Goal: Check status: Check status

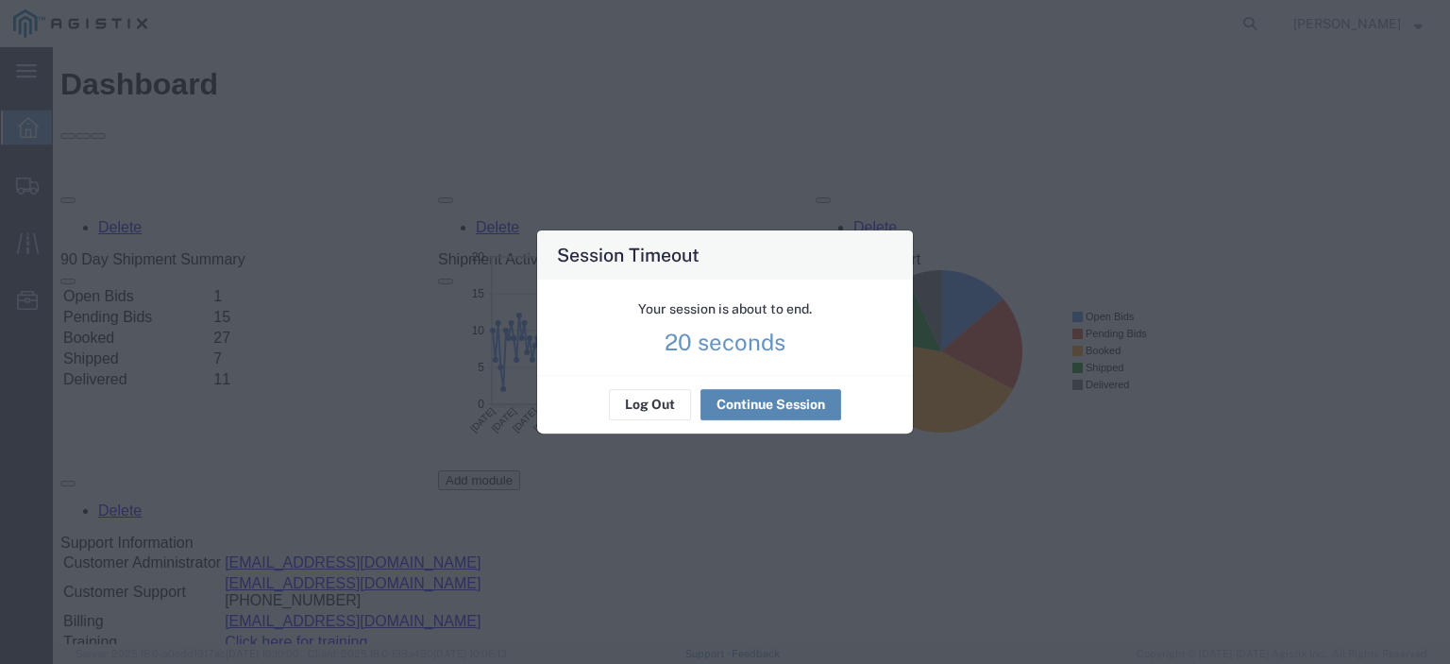
drag, startPoint x: 0, startPoint y: 0, endPoint x: 762, endPoint y: 401, distance: 861.0
click at [760, 401] on button "Continue Session" at bounding box center [770, 405] width 141 height 30
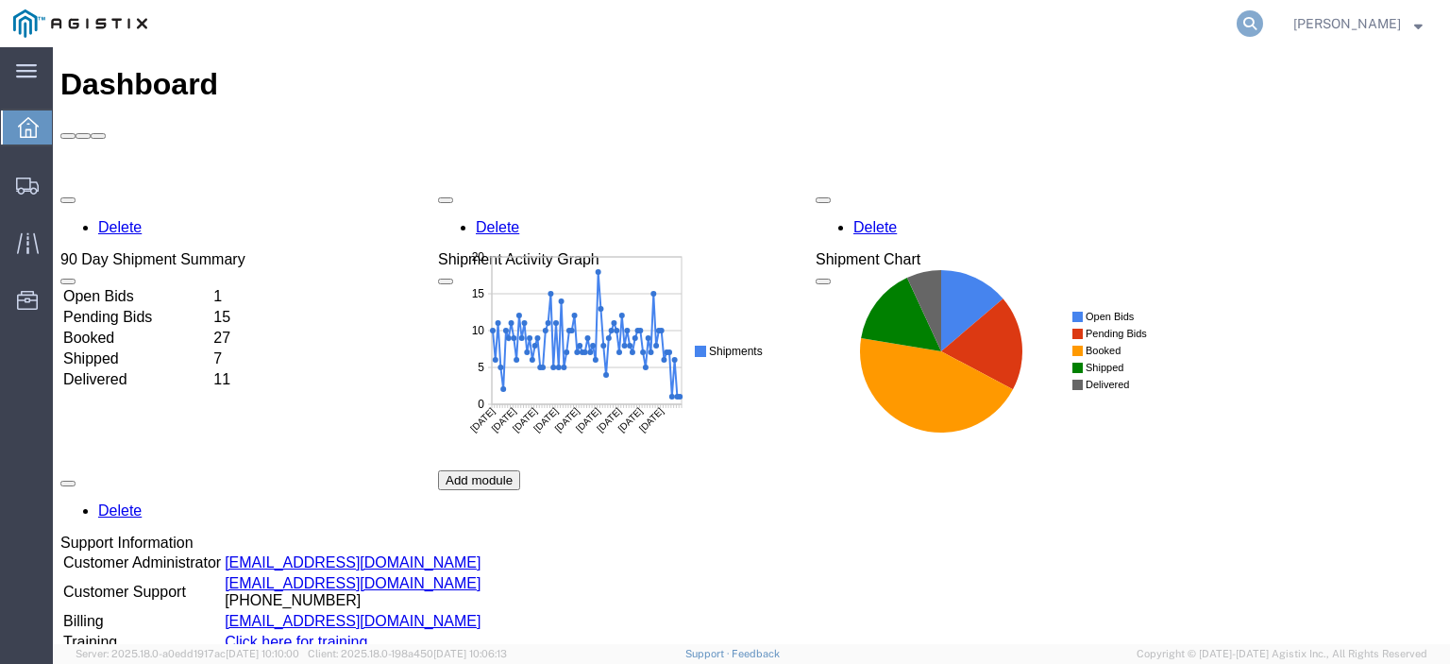
click at [1263, 25] on icon at bounding box center [1250, 23] width 26 height 26
paste input "56730201"
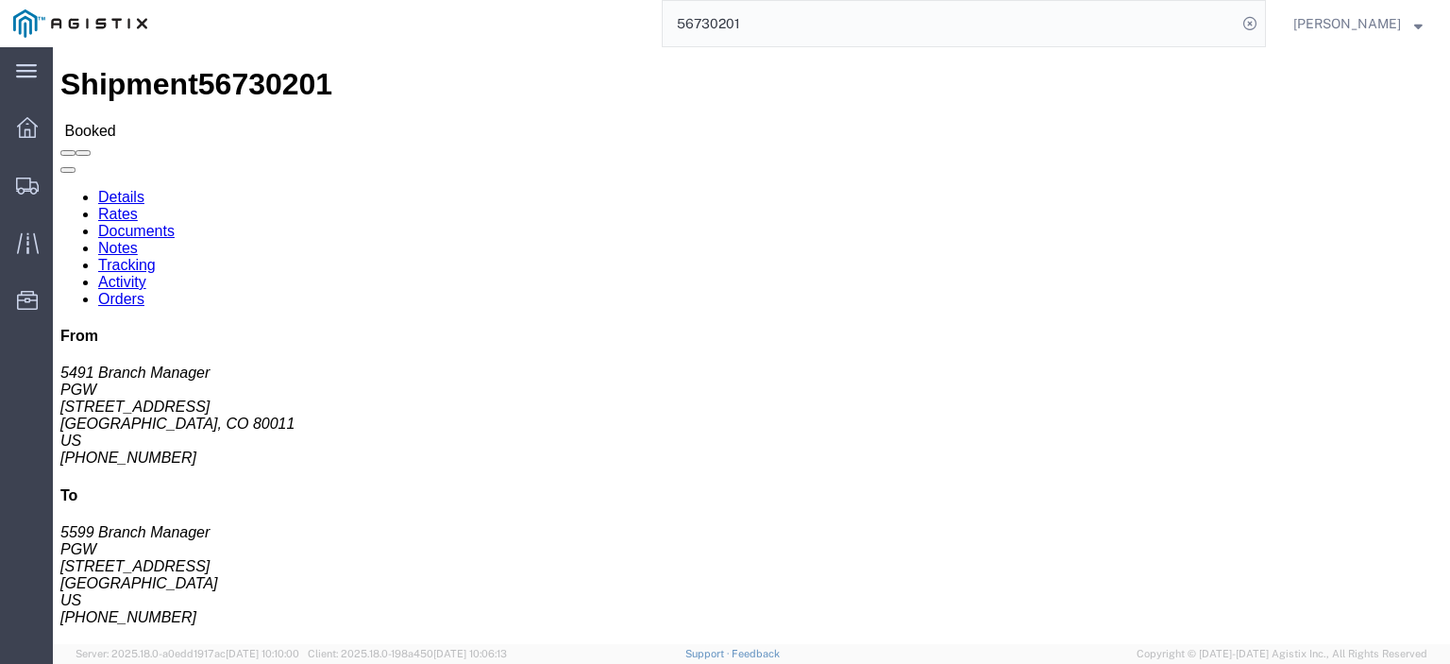
click link "Rates"
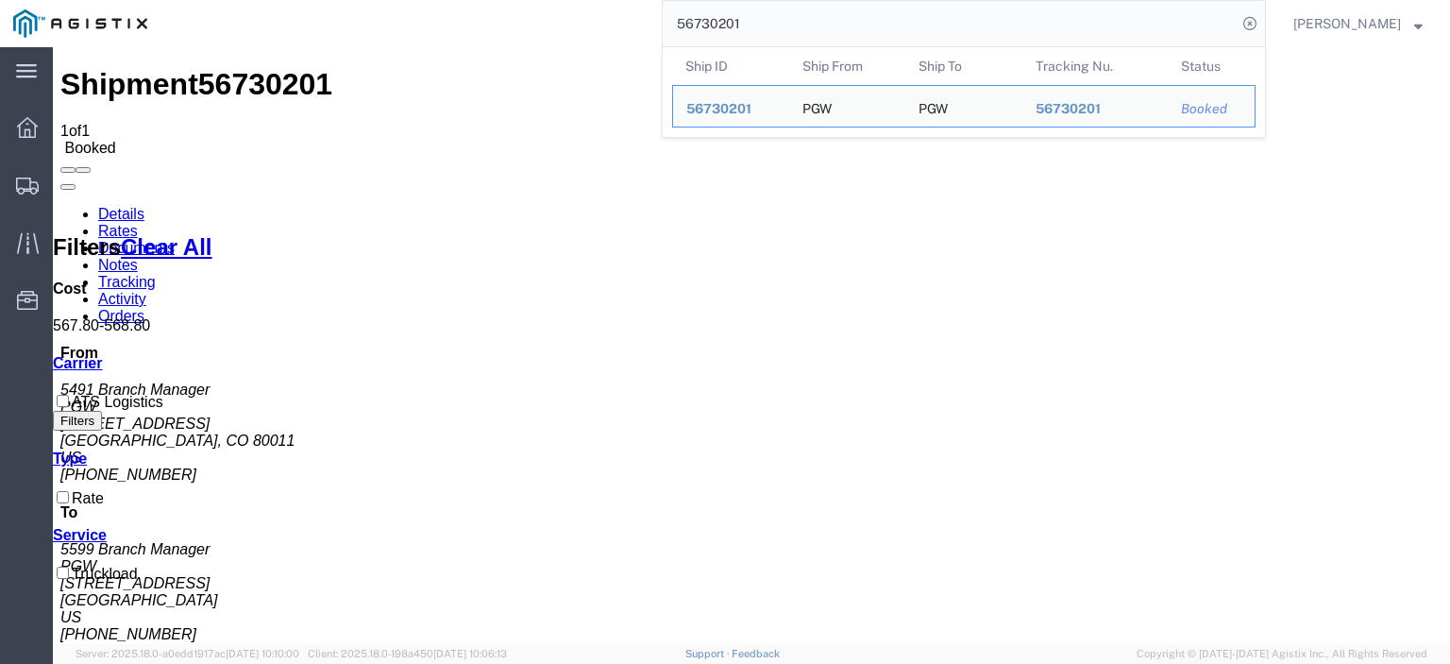
drag, startPoint x: 775, startPoint y: 21, endPoint x: 456, endPoint y: -82, distance: 335.2
click at [456, 0] on html "main_menu Created with Sketch. Collapse Menu Dashboard Shipments Traffic Resour…" at bounding box center [725, 332] width 1450 height 664
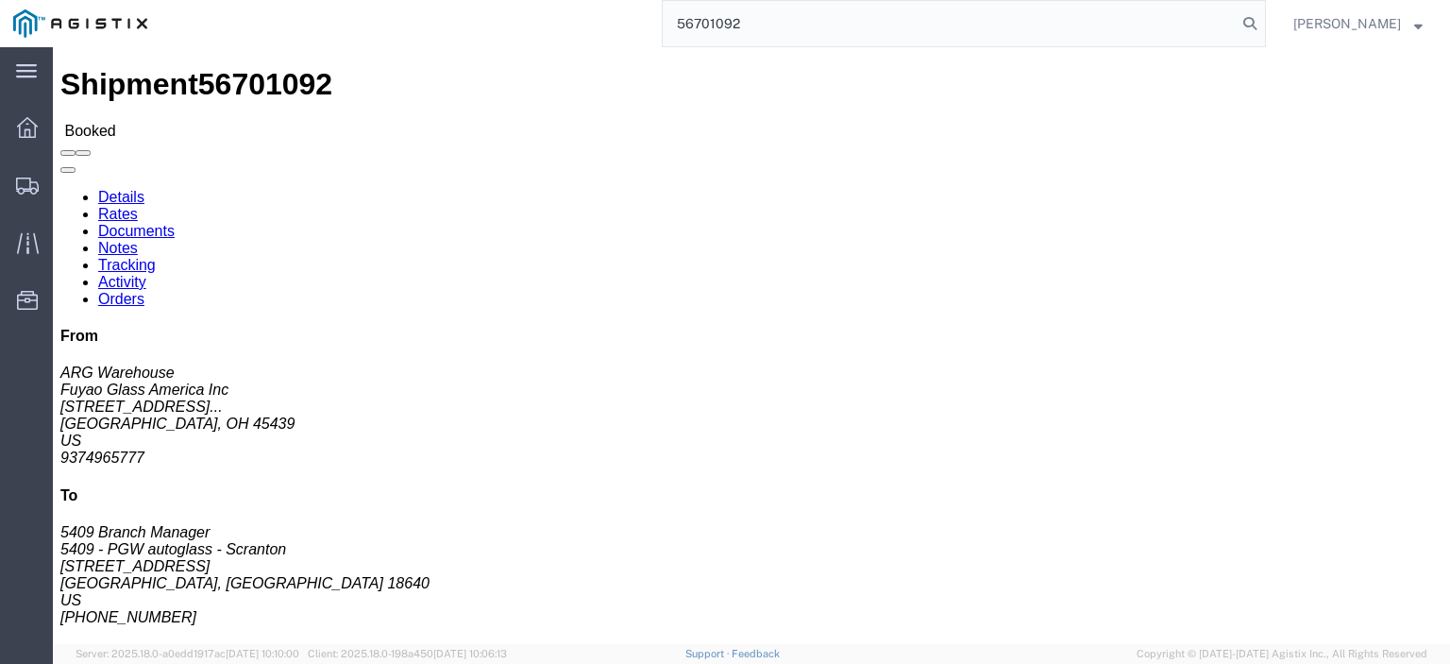
type input "56701092"
